Goal: Transaction & Acquisition: Purchase product/service

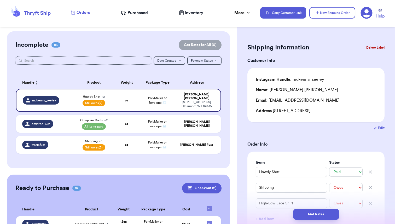
select select "paid"
select select "unpaid"
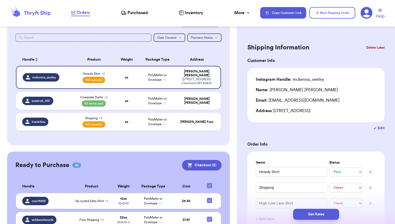
scroll to position [43, 0]
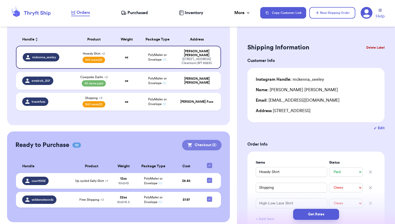
click at [200, 141] on button "Checkout ( 2 )" at bounding box center [201, 145] width 39 height 10
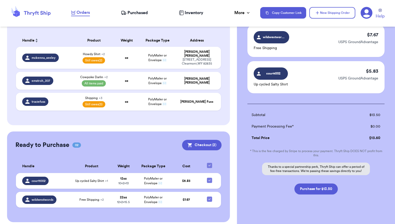
scroll to position [47, 0]
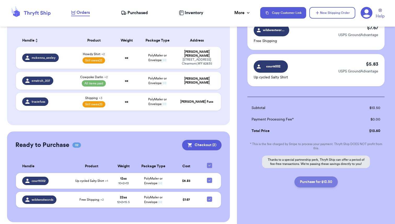
click at [318, 180] on button "Purchase for $13.50" at bounding box center [316, 182] width 43 height 11
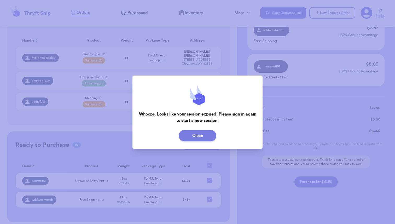
click at [196, 138] on button "Close" at bounding box center [198, 136] width 38 height 12
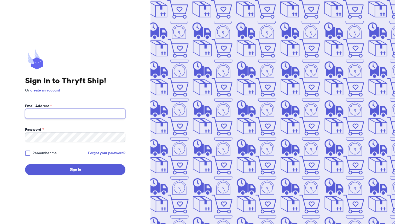
click at [60, 112] on input "Email Address *" at bounding box center [75, 114] width 100 height 10
type input "[EMAIL_ADDRESS][DOMAIN_NAME]"
click at [40, 154] on span "Remember me" at bounding box center [44, 153] width 24 height 5
click at [0, 0] on input "Remember me" at bounding box center [0, 0] width 0 height 0
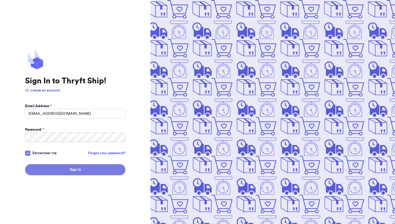
click at [79, 168] on button "Sign In" at bounding box center [75, 169] width 100 height 11
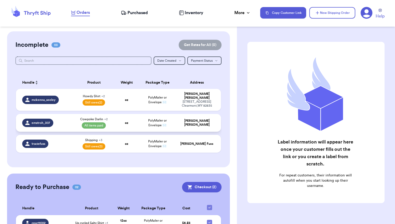
scroll to position [42, 0]
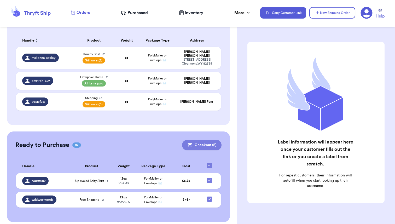
click at [199, 143] on button "Checkout ( 2 )" at bounding box center [201, 145] width 39 height 10
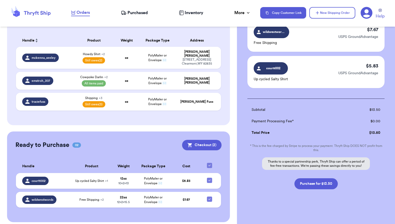
scroll to position [47, 0]
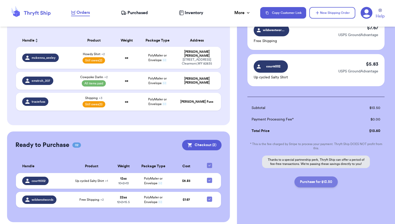
click at [317, 182] on button "Purchase for $13.50" at bounding box center [316, 182] width 43 height 11
checkbox input "false"
checkbox input "true"
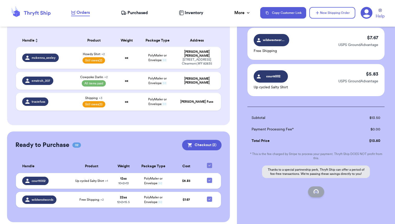
scroll to position [22, 0]
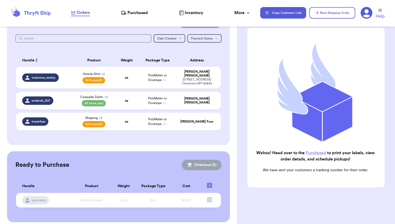
click at [136, 12] on span "Purchased" at bounding box center [138, 13] width 20 height 6
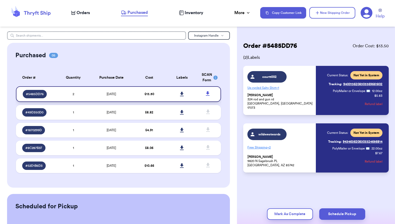
click at [182, 94] on icon at bounding box center [182, 94] width 4 height 4
click at [208, 93] on icon at bounding box center [208, 93] width 4 height 4
